Goal: Information Seeking & Learning: Learn about a topic

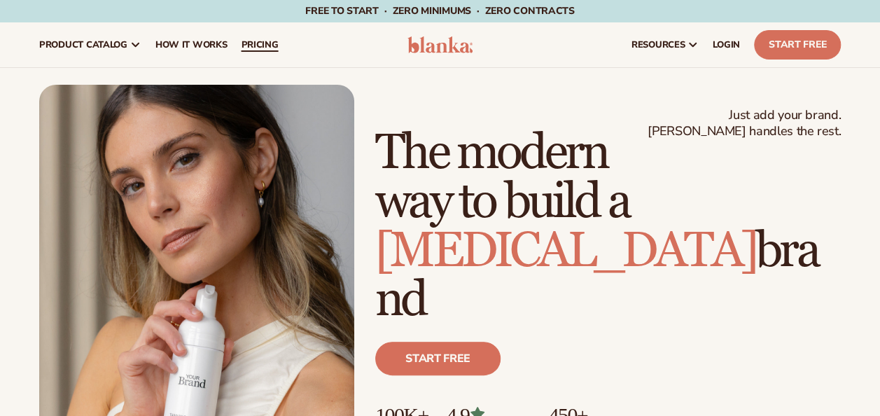
click at [265, 39] on span "pricing" at bounding box center [259, 44] width 37 height 11
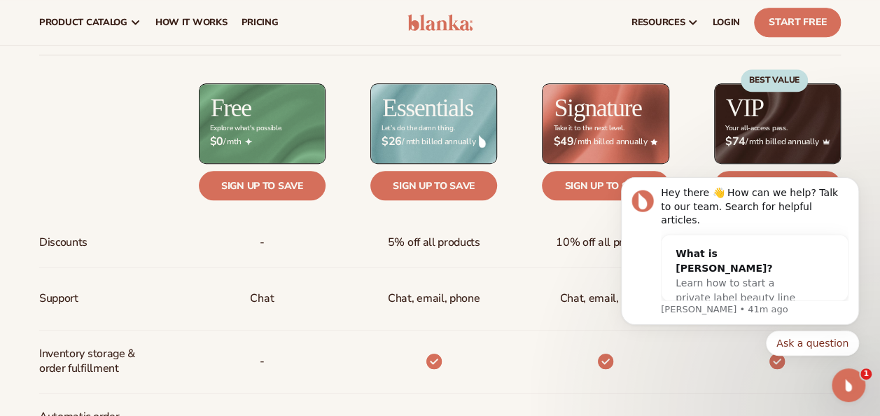
scroll to position [515, 0]
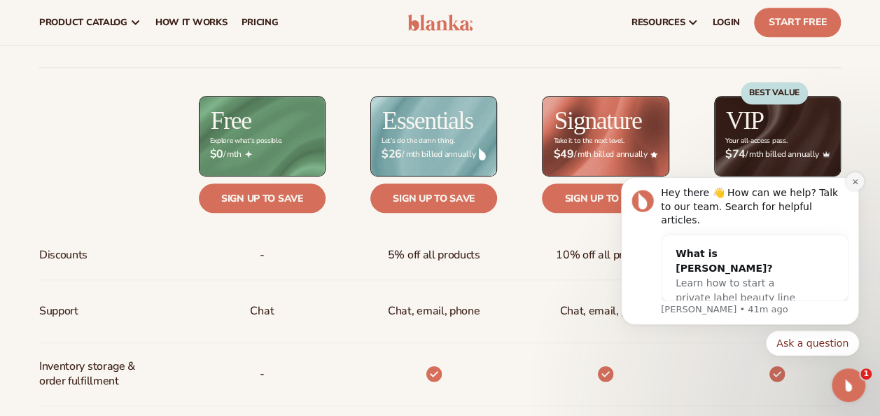
click at [853, 185] on icon "Dismiss notification" at bounding box center [855, 182] width 8 height 8
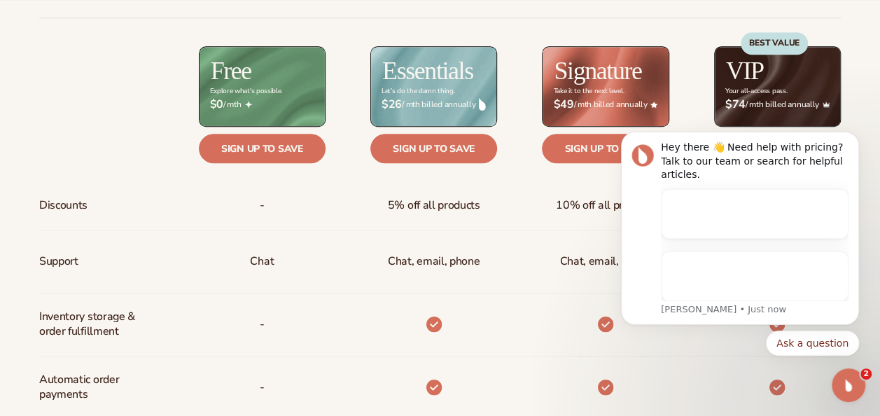
scroll to position [0, 0]
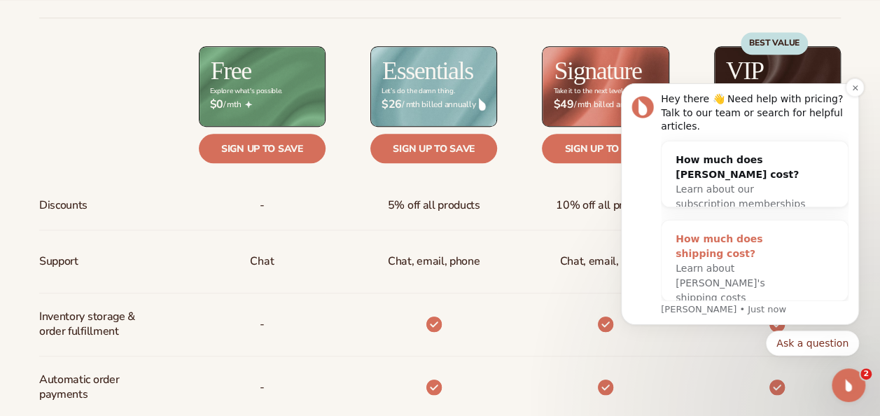
click at [738, 269] on span "Learn about [PERSON_NAME]'s shipping costs" at bounding box center [719, 282] width 89 height 41
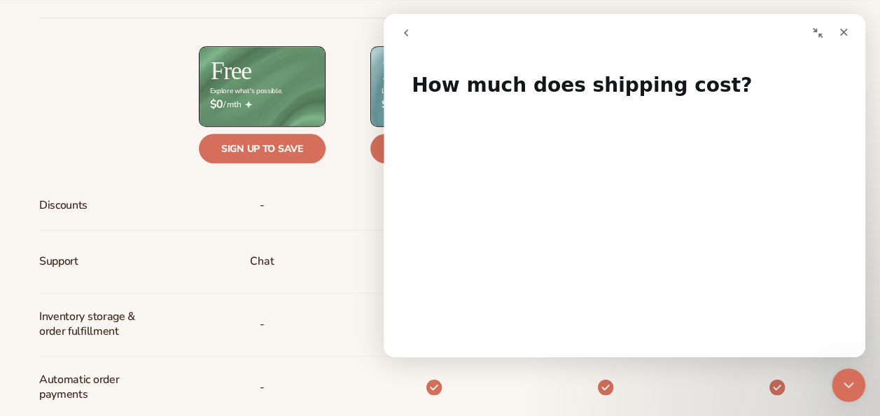
click at [810, 93] on h1 "How much does shipping cost?" at bounding box center [625, 80] width 482 height 42
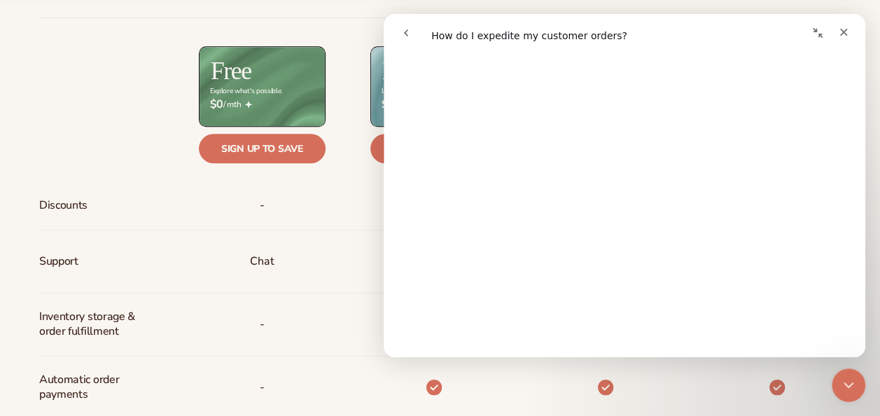
scroll to position [148, 0]
click at [845, 35] on icon "Close" at bounding box center [843, 32] width 11 height 11
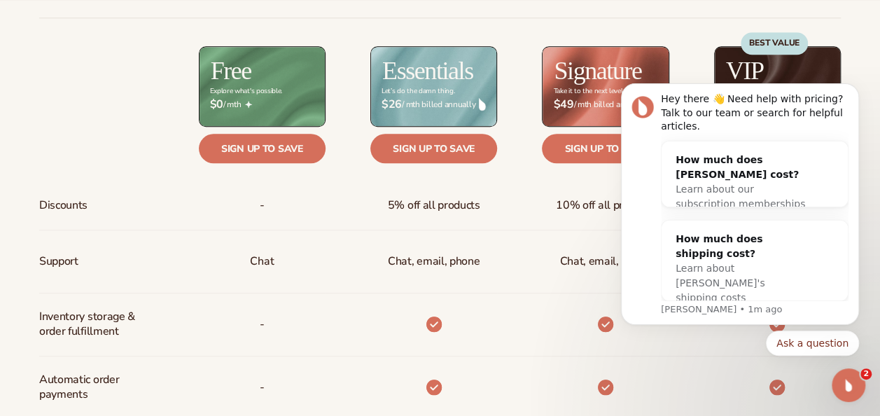
scroll to position [0, 0]
